Goal: Navigation & Orientation: Understand site structure

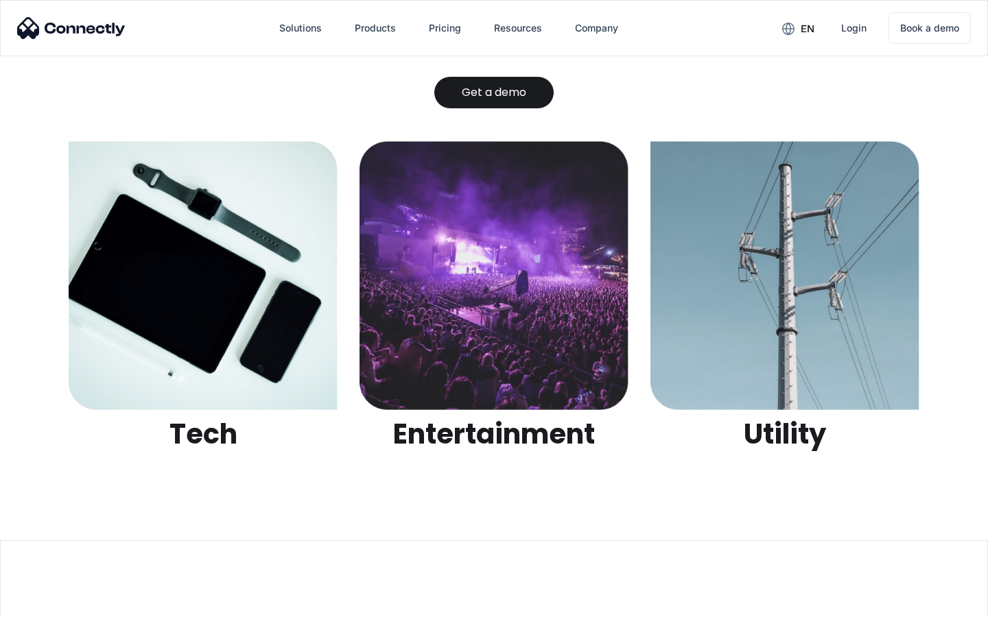
scroll to position [4327, 0]
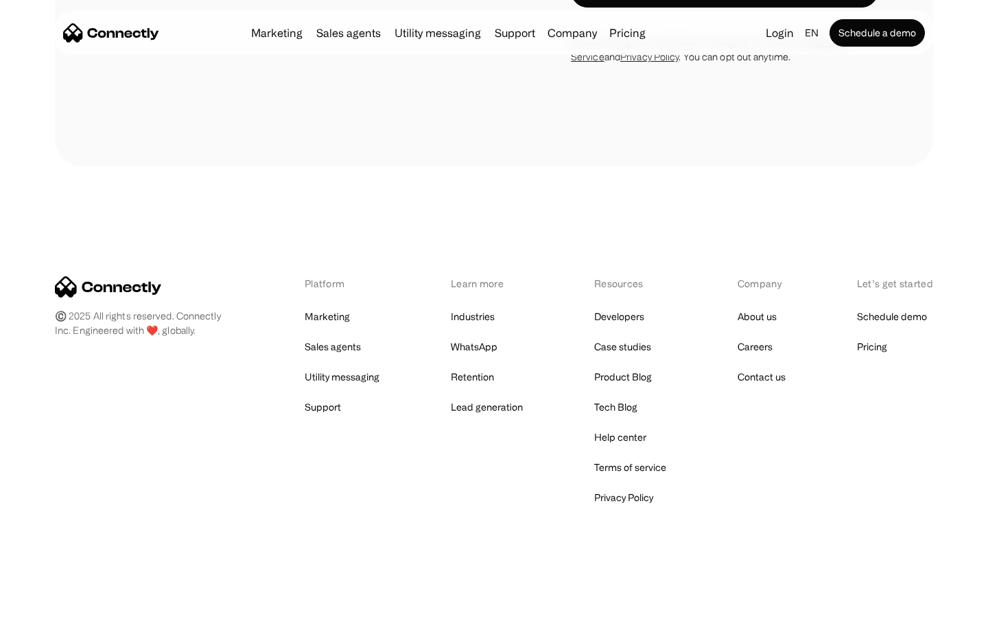
scroll to position [554, 0]
